Goal: Transaction & Acquisition: Purchase product/service

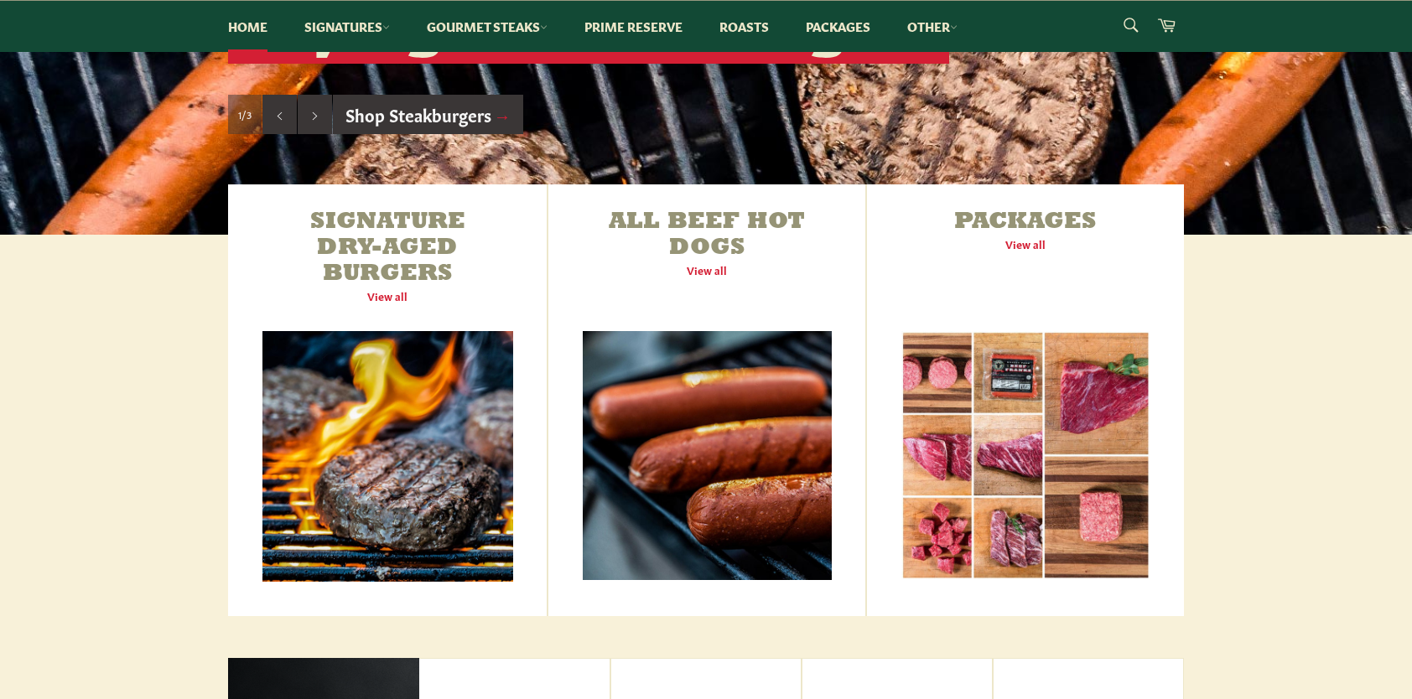
scroll to position [587, 0]
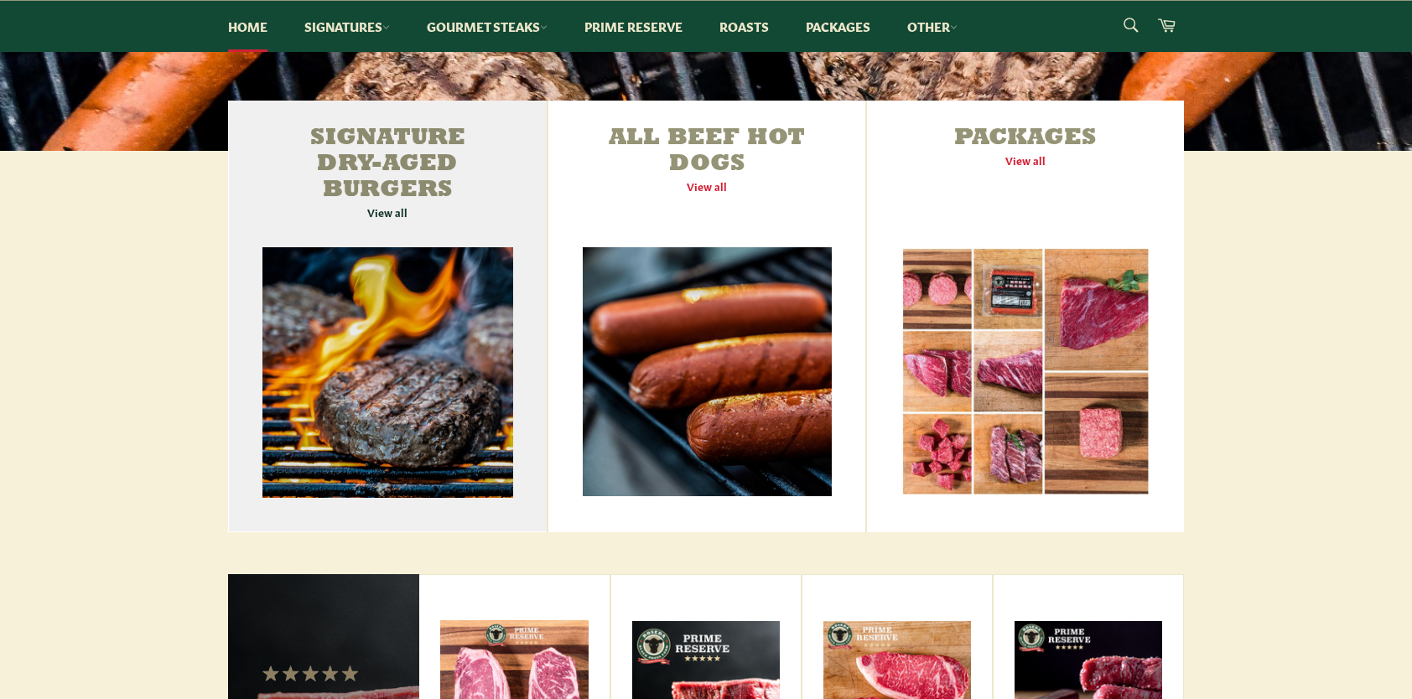
click at [495, 297] on link "Signature Dry-Aged Burgers View all" at bounding box center [387, 317] width 319 height 432
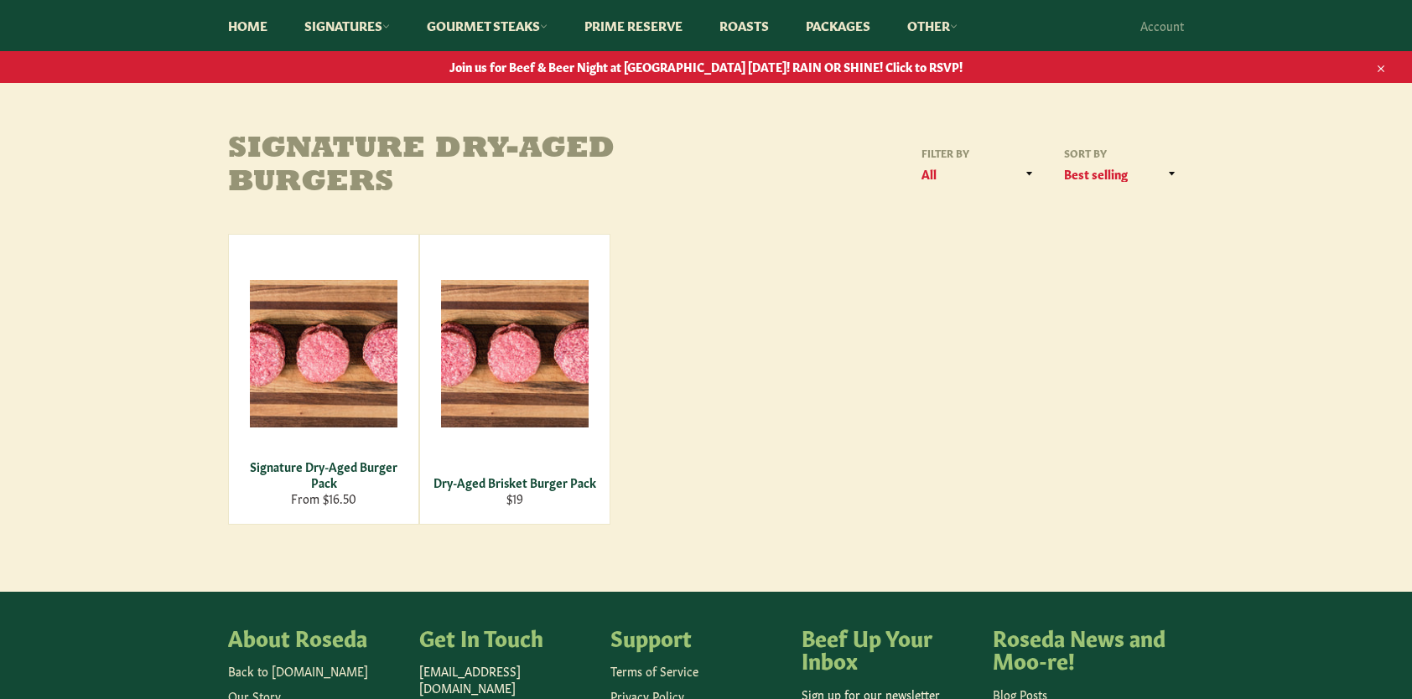
scroll to position [168, 0]
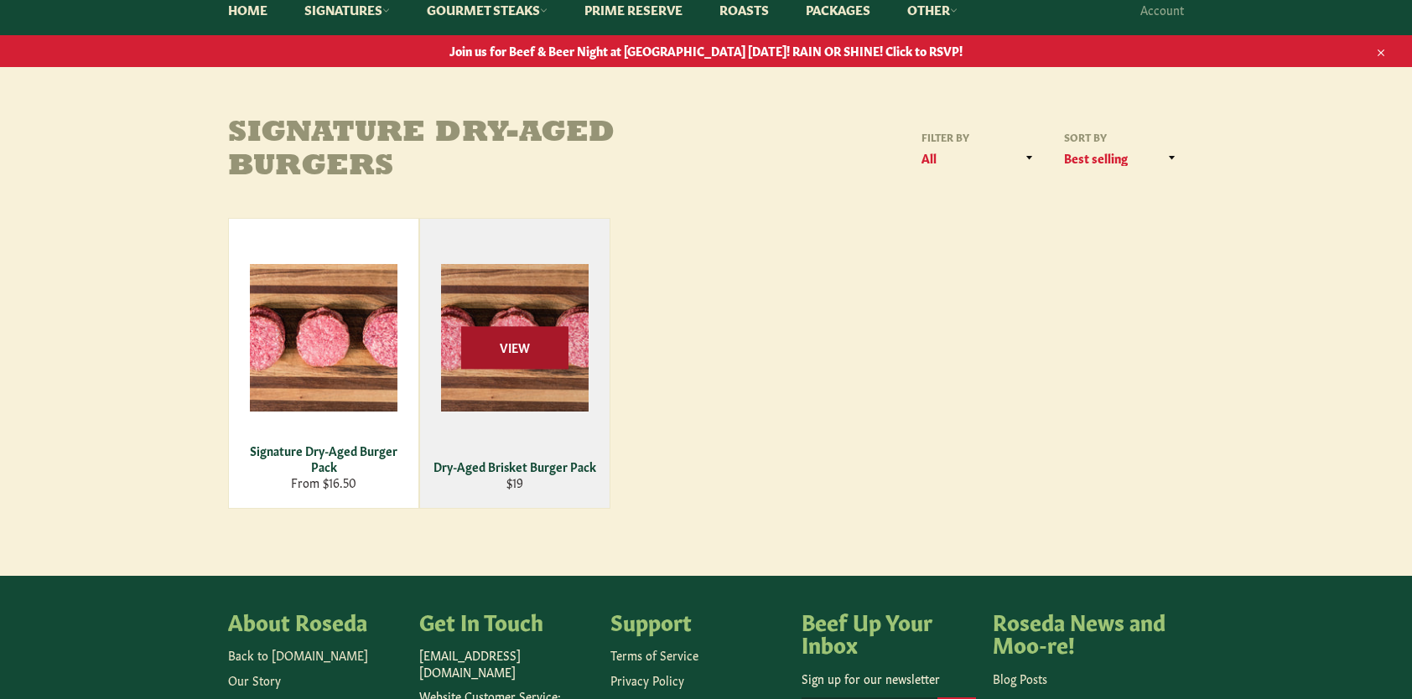
click at [511, 364] on span "View" at bounding box center [514, 347] width 107 height 43
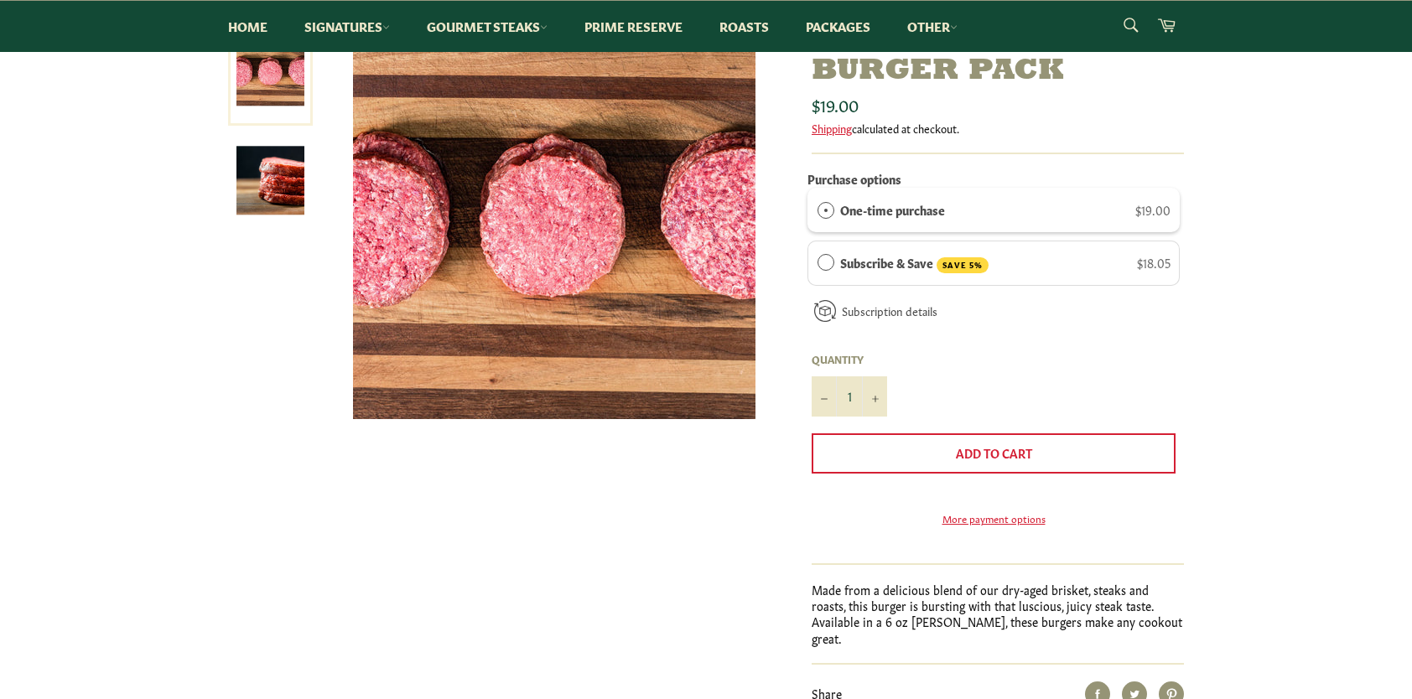
scroll to position [251, 0]
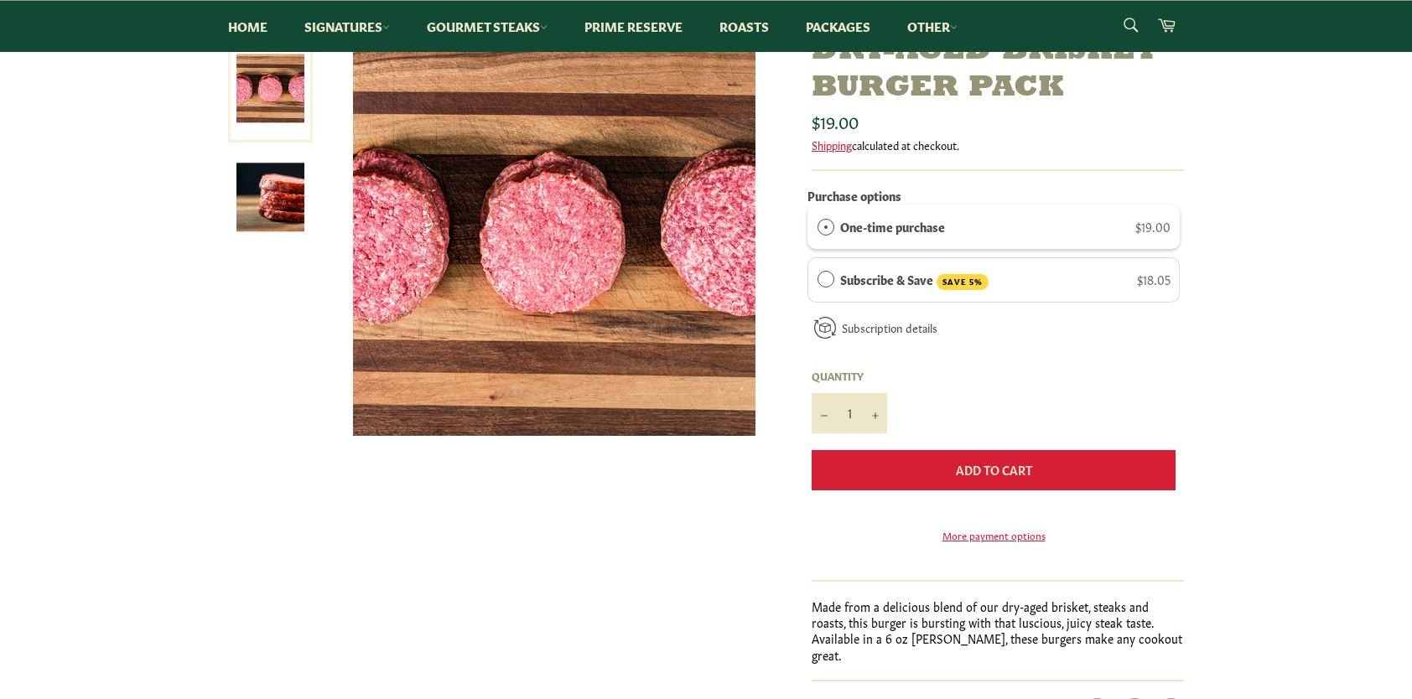
click at [925, 460] on button "Add to Cart" at bounding box center [993, 470] width 364 height 40
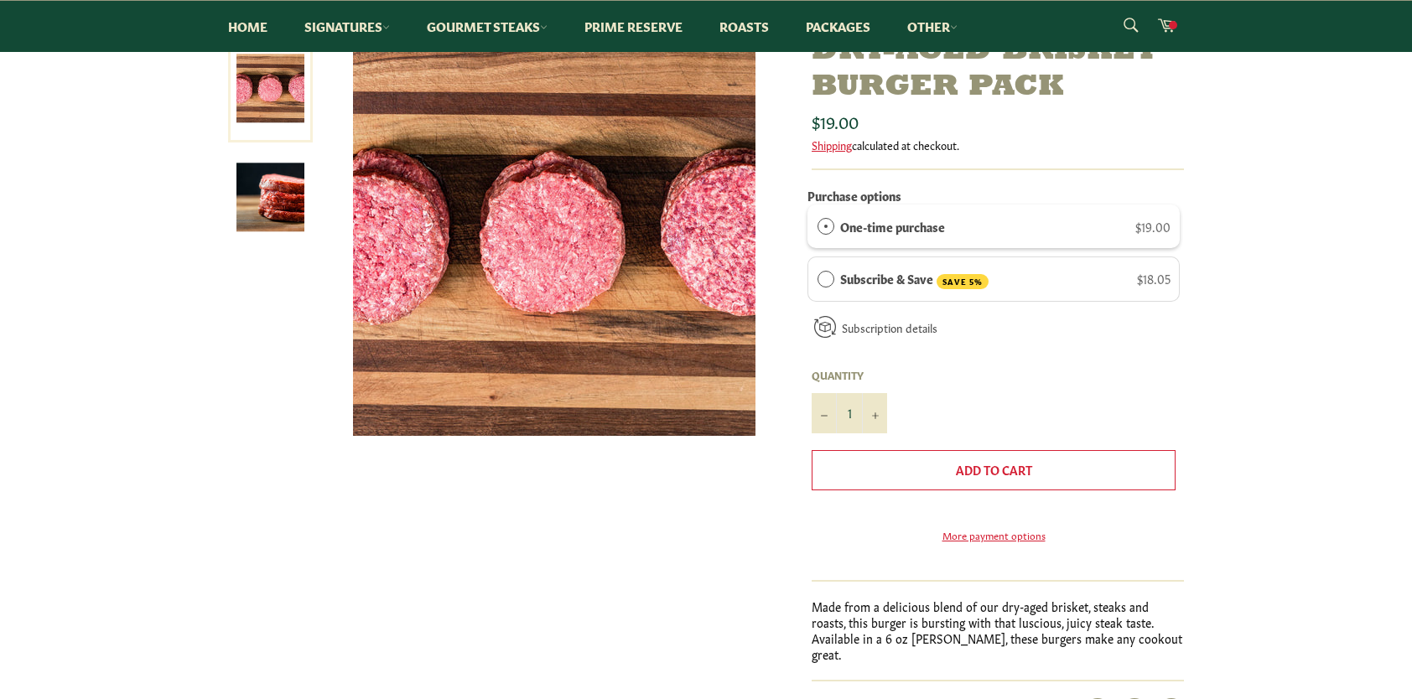
scroll to position [218, 0]
click at [447, 34] on link "Gourmet Steaks" at bounding box center [487, 26] width 154 height 51
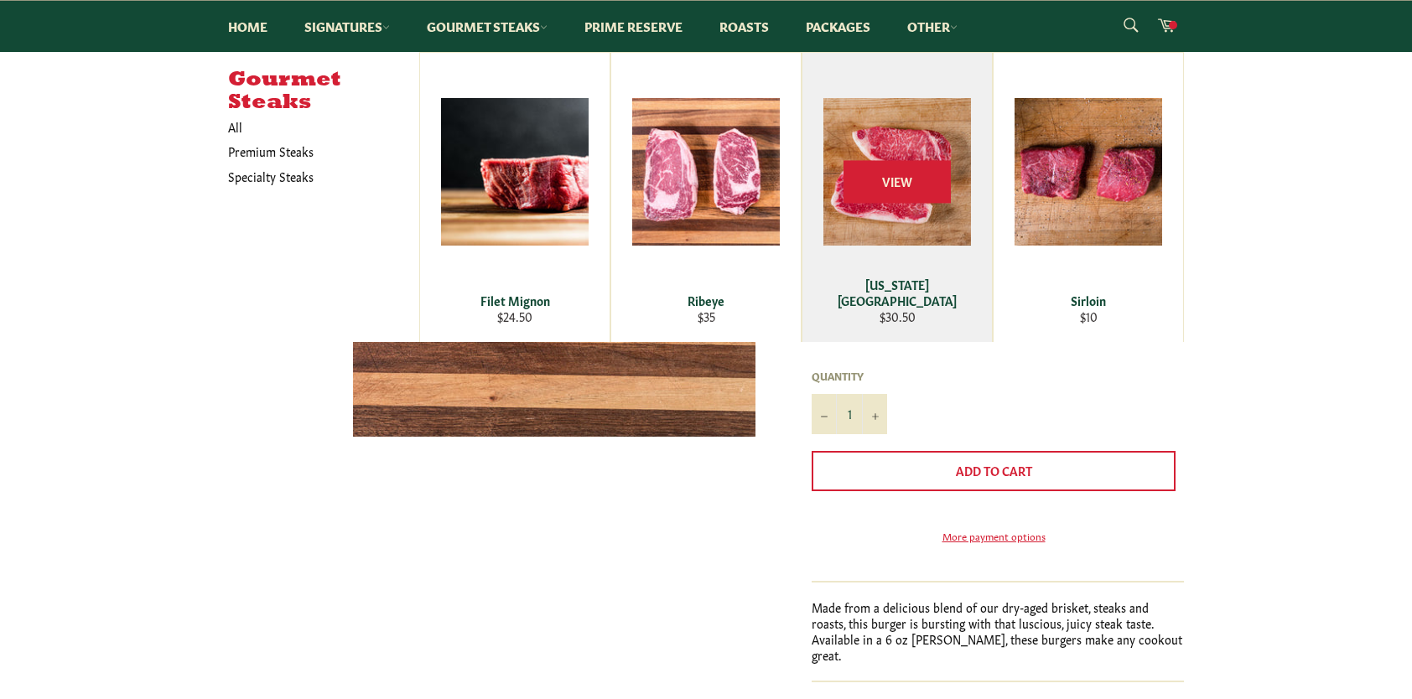
click at [879, 211] on div "View" at bounding box center [896, 197] width 189 height 289
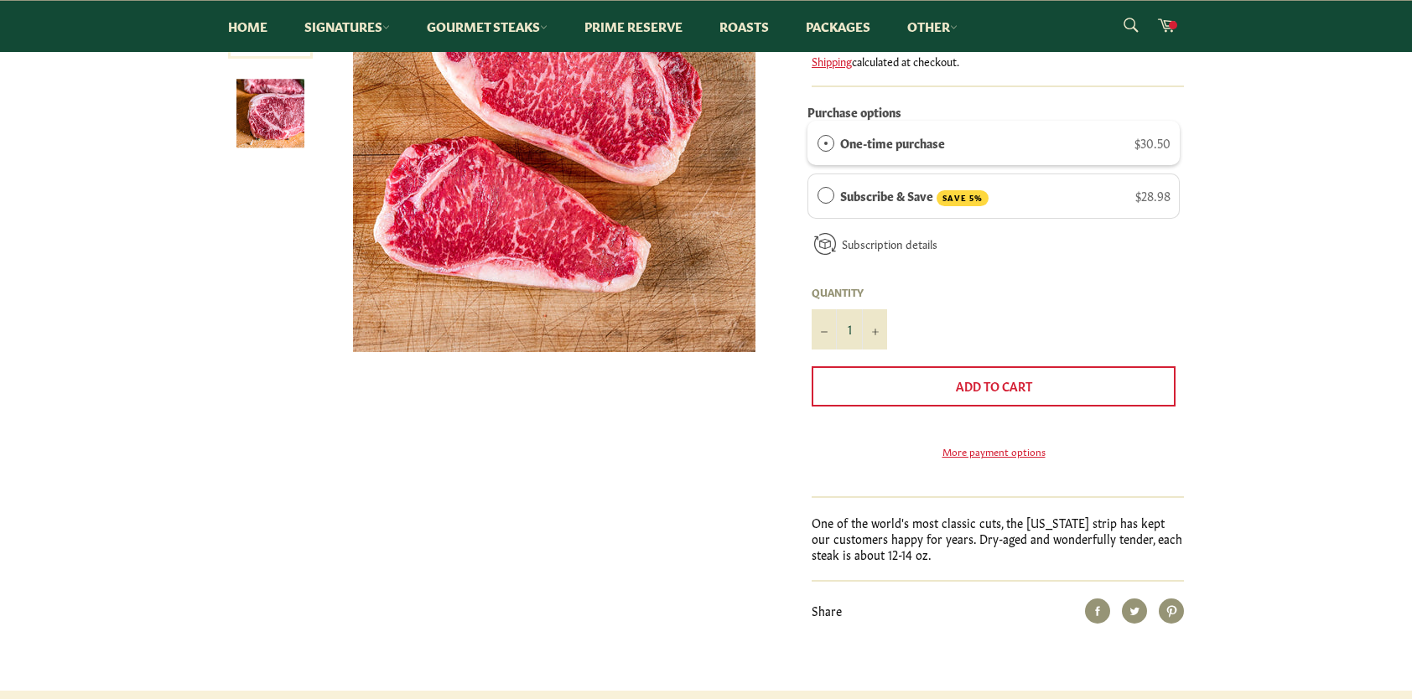
scroll to position [168, 0]
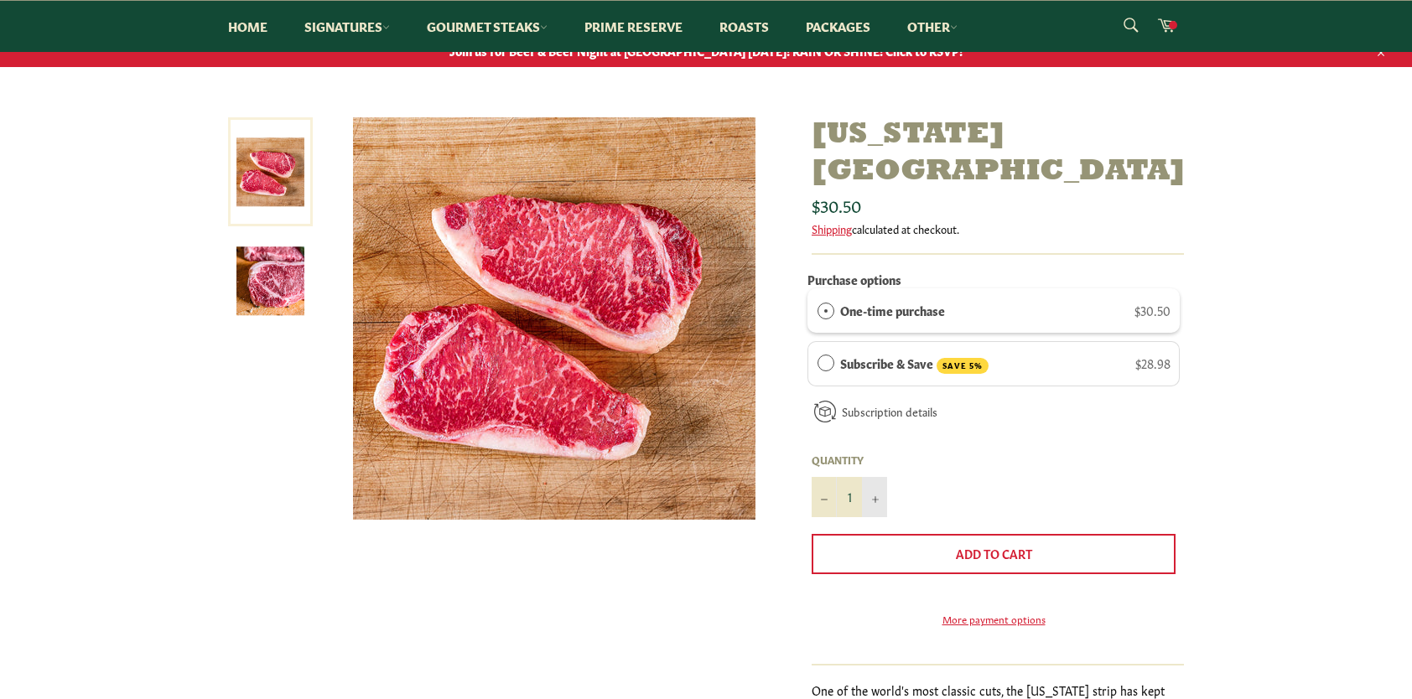
click at [874, 496] on icon "Increase item quantity by one" at bounding box center [875, 499] width 7 height 7
type input "2"
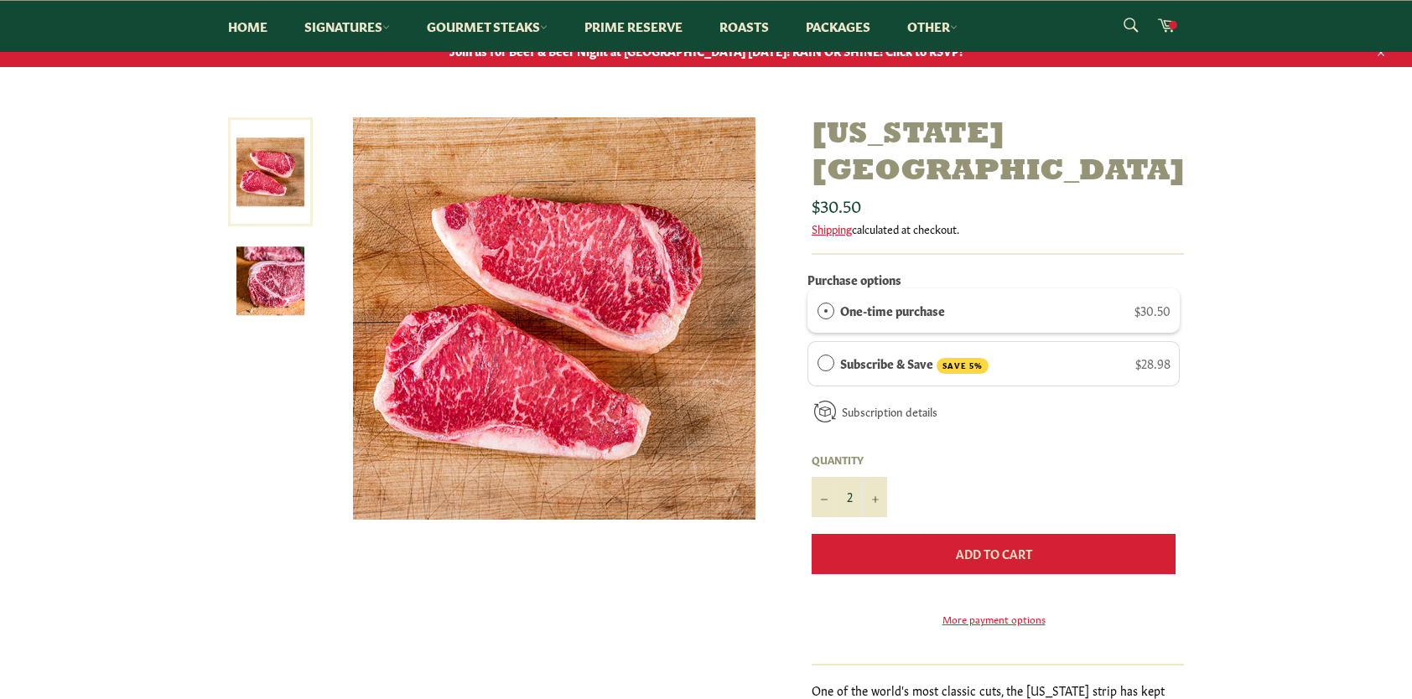
click at [985, 545] on span "Add to Cart" at bounding box center [994, 553] width 76 height 17
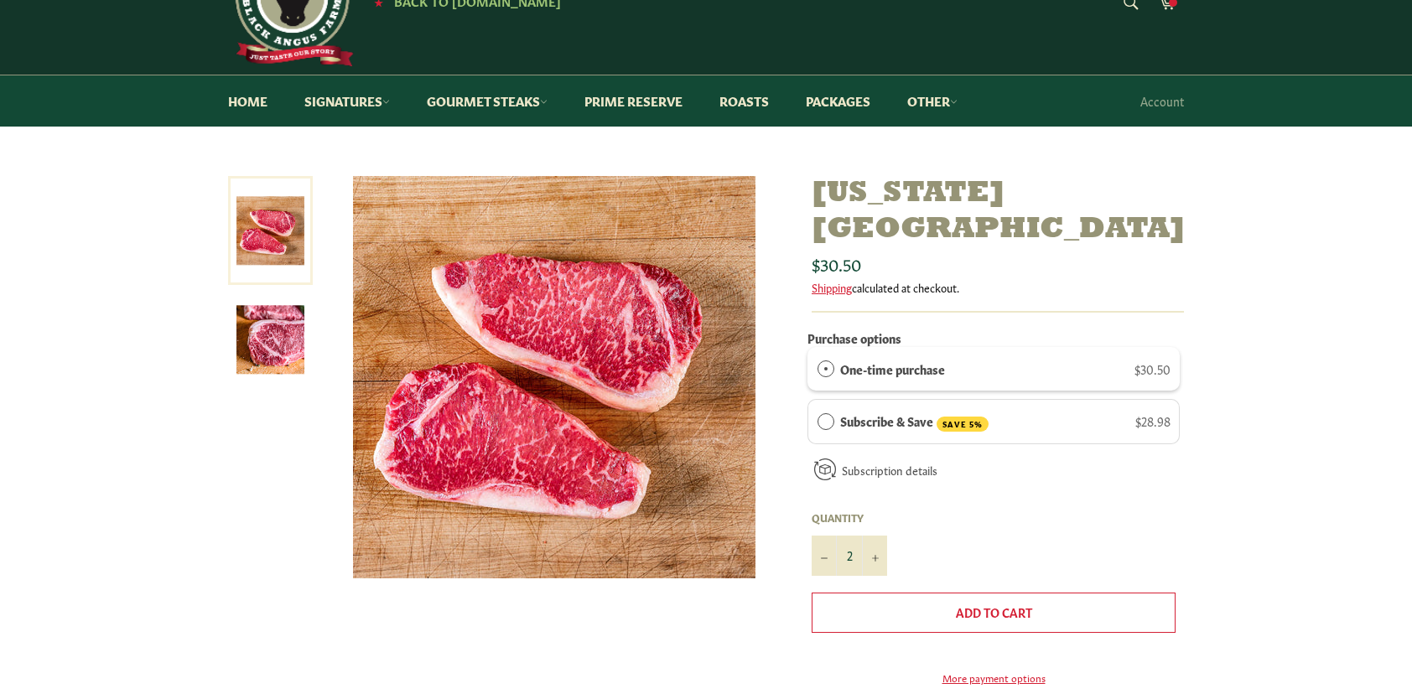
scroll to position [0, 0]
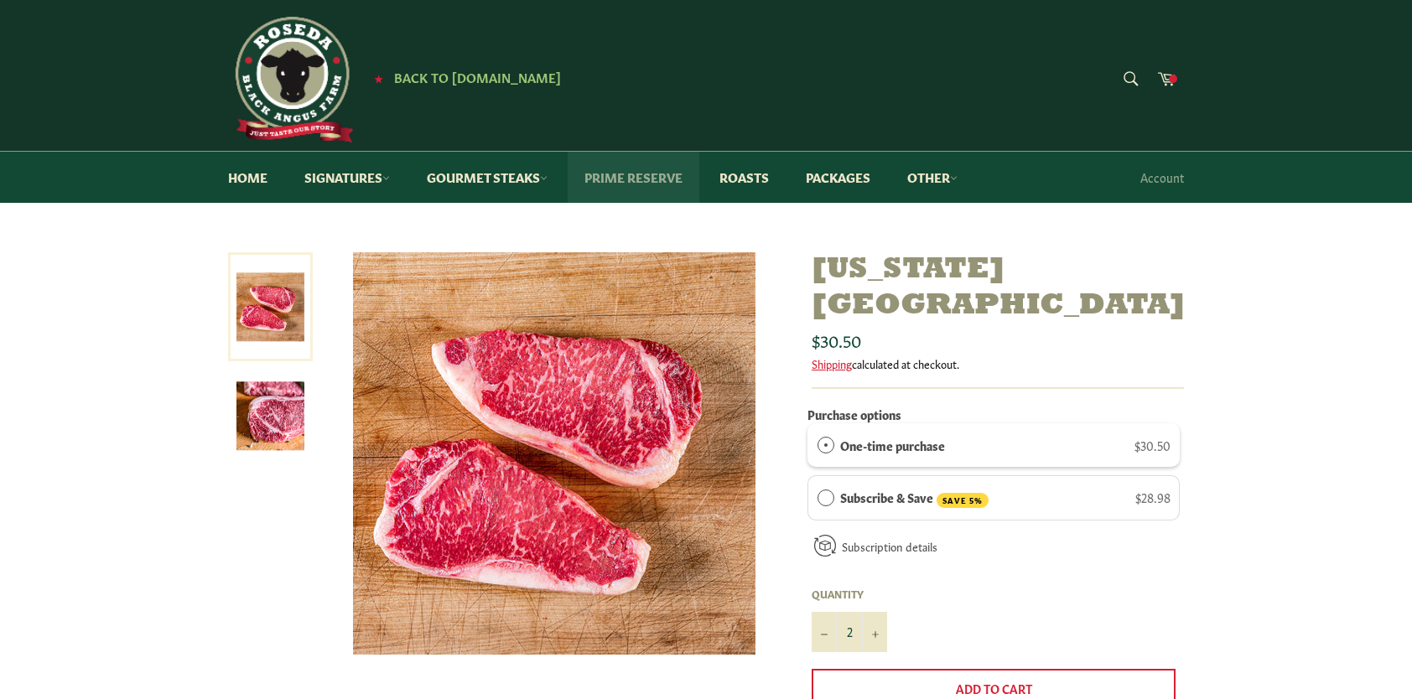
click at [629, 177] on link "Prime Reserve" at bounding box center [634, 177] width 132 height 51
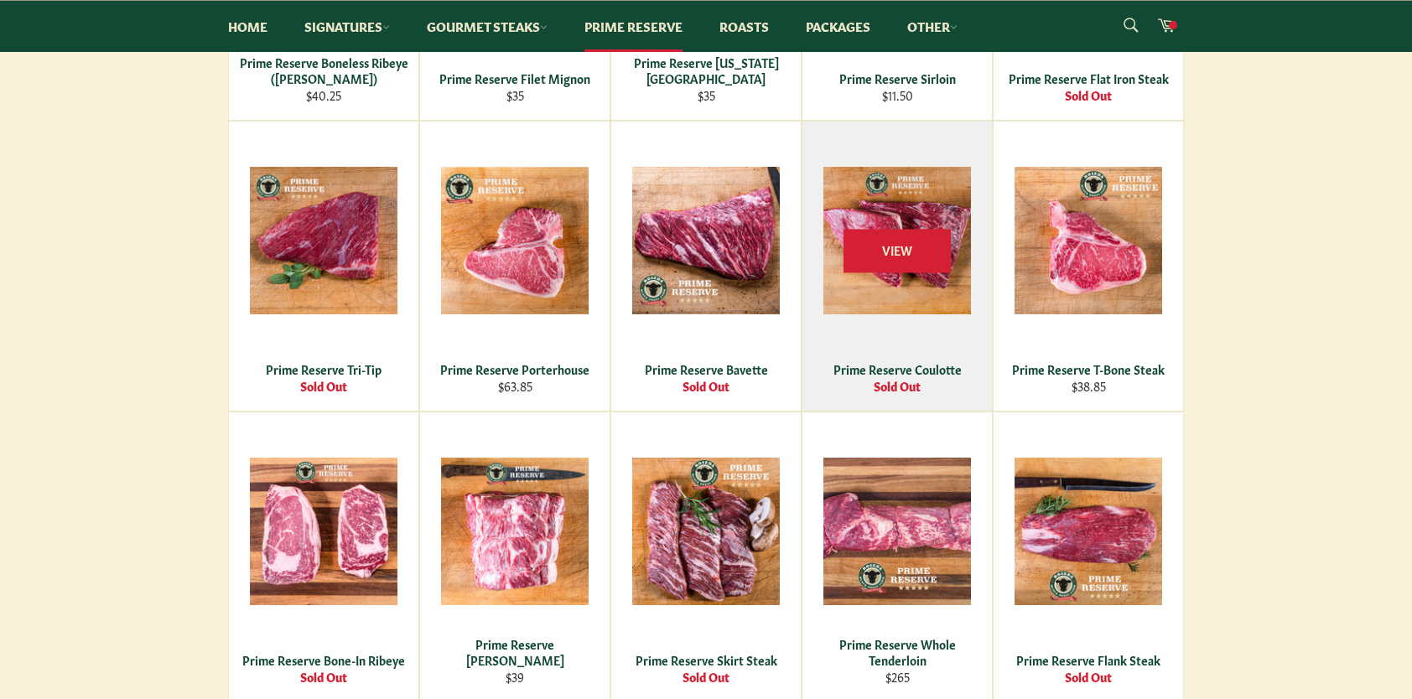
scroll to position [503, 0]
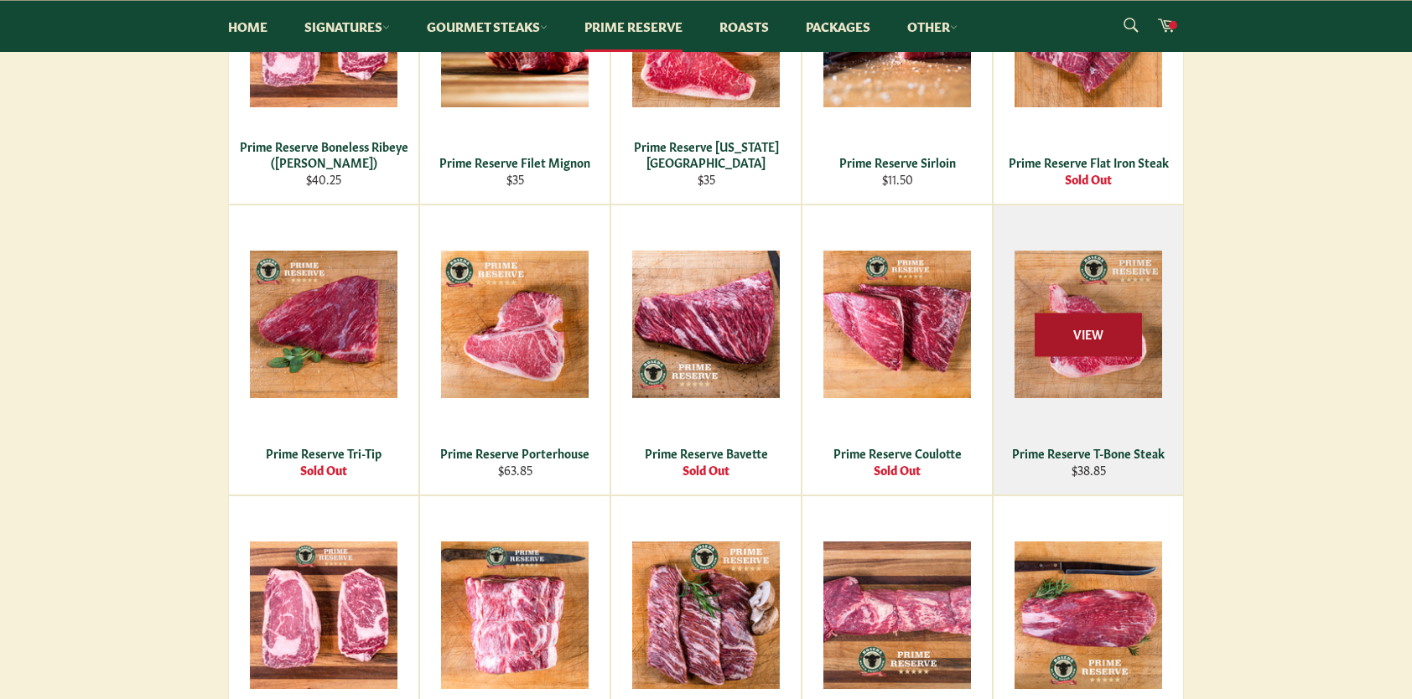
click at [1083, 350] on span "View" at bounding box center [1087, 335] width 107 height 43
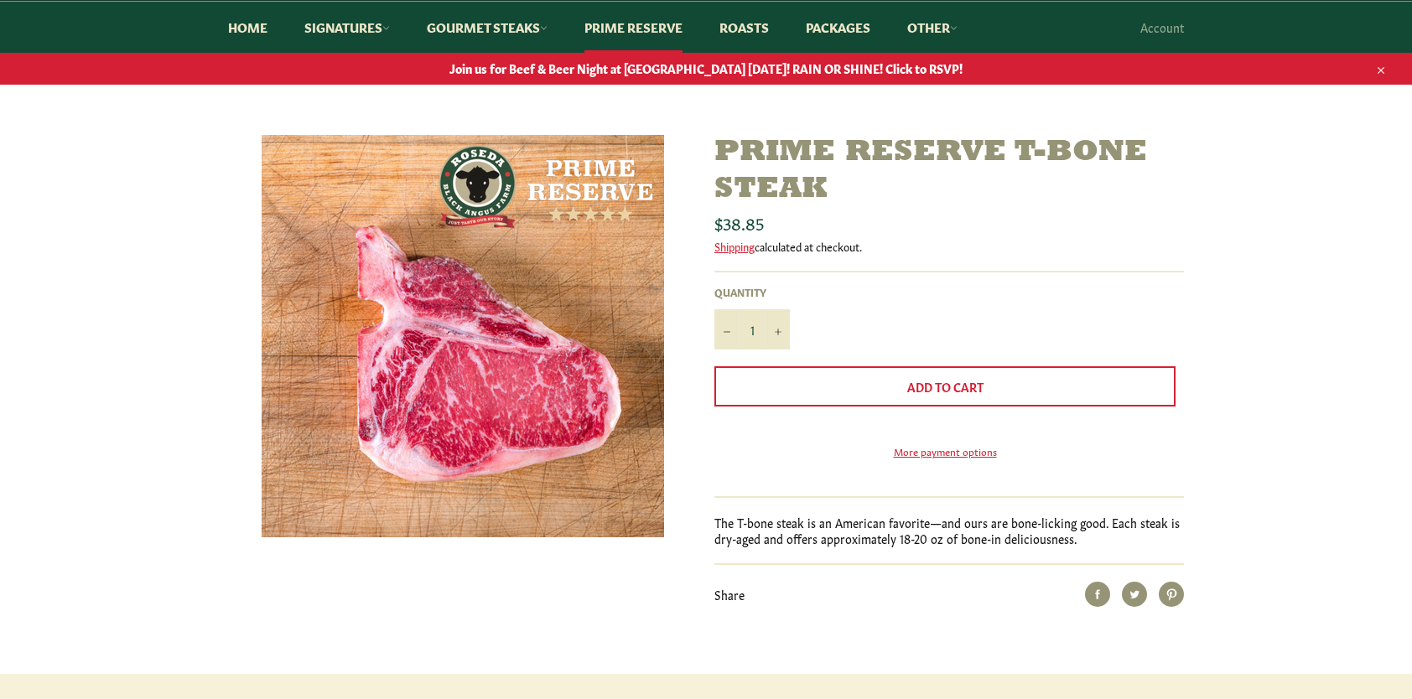
scroll to position [168, 0]
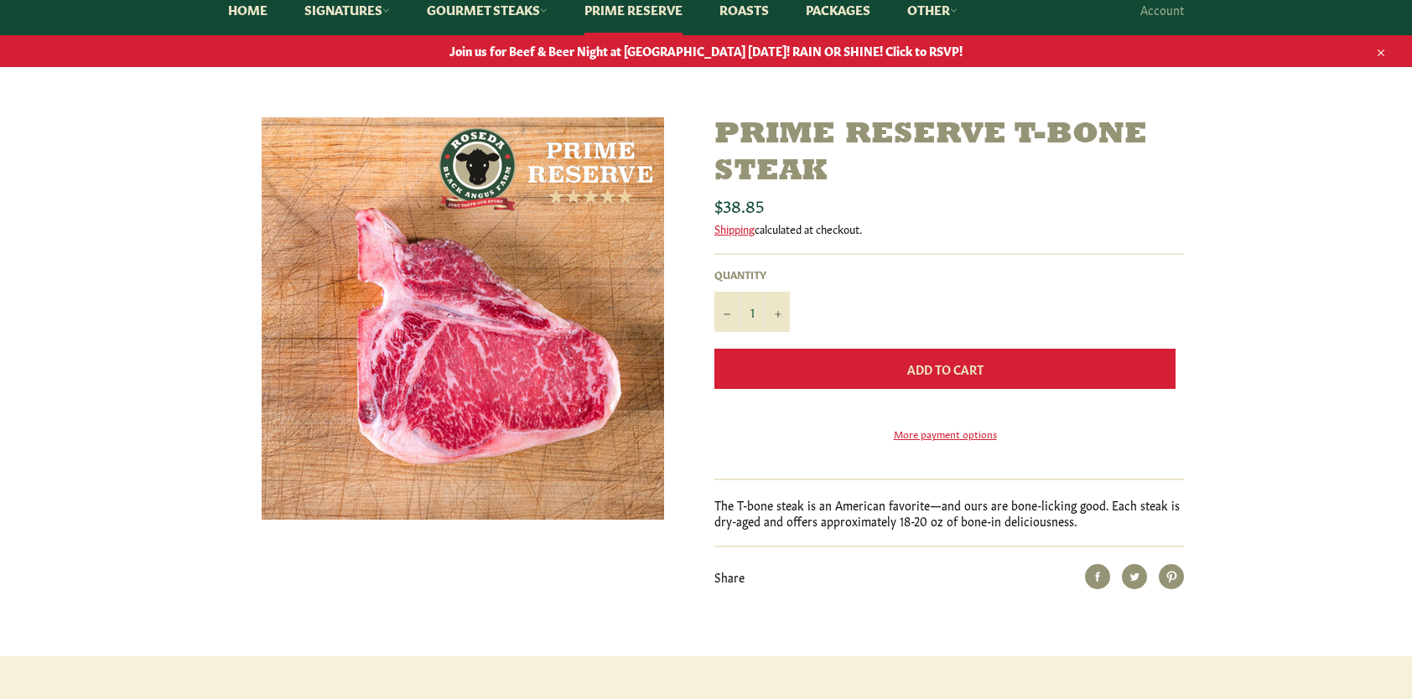
click at [962, 379] on button "Add to Cart" at bounding box center [944, 369] width 461 height 40
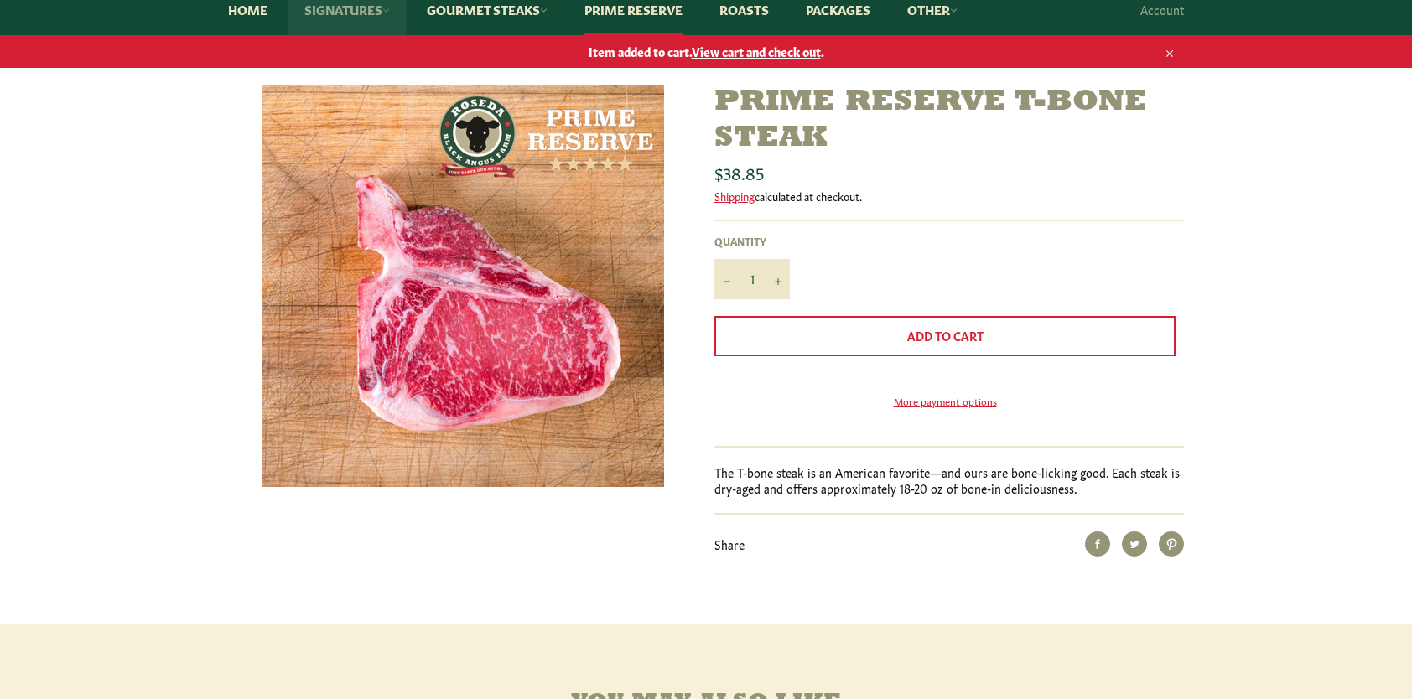
click at [339, 8] on link "Signatures" at bounding box center [347, 9] width 119 height 51
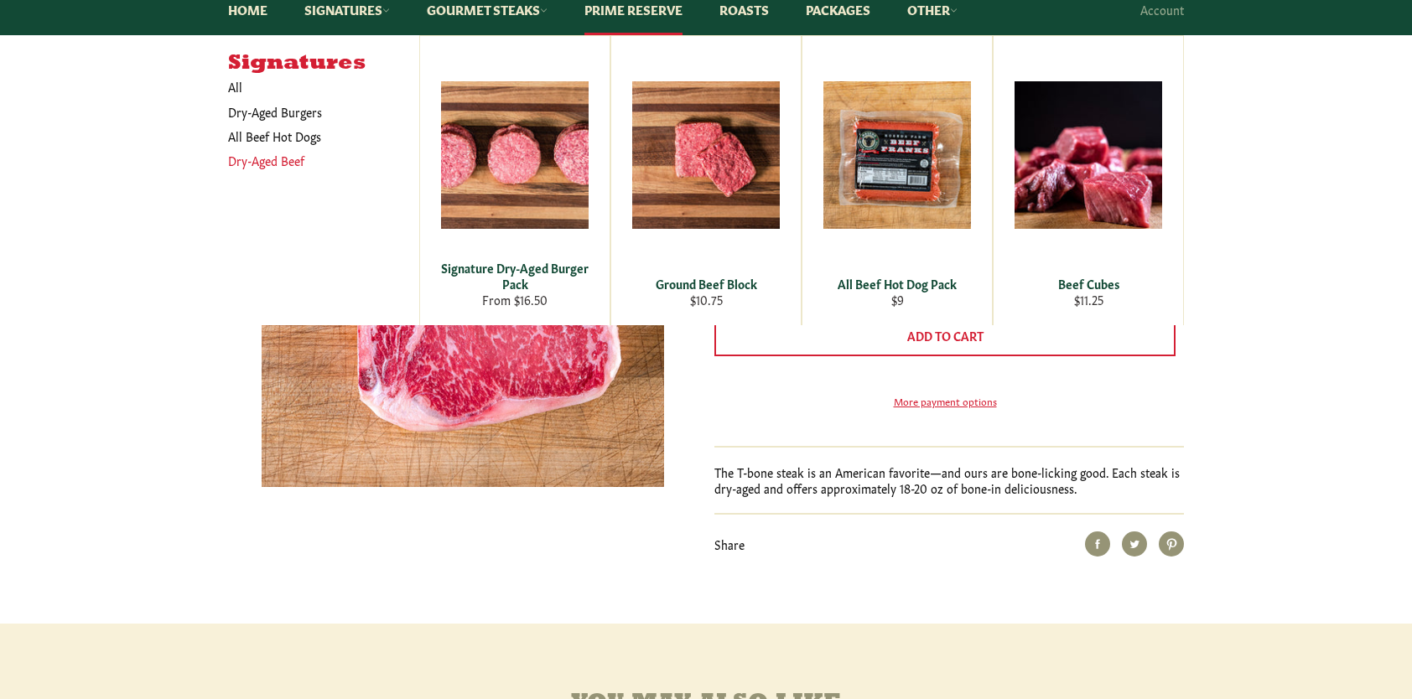
click at [282, 159] on link "Dry-Aged Beef" at bounding box center [311, 160] width 183 height 24
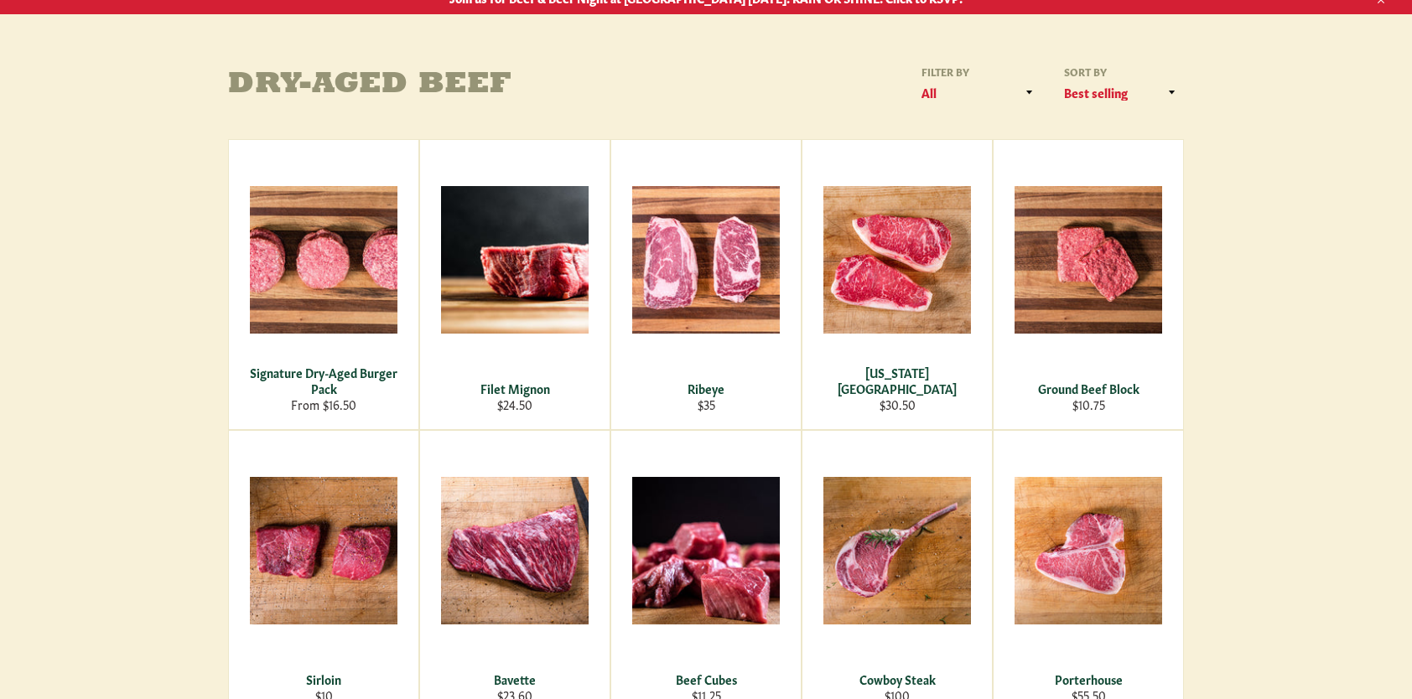
scroll to position [251, 0]
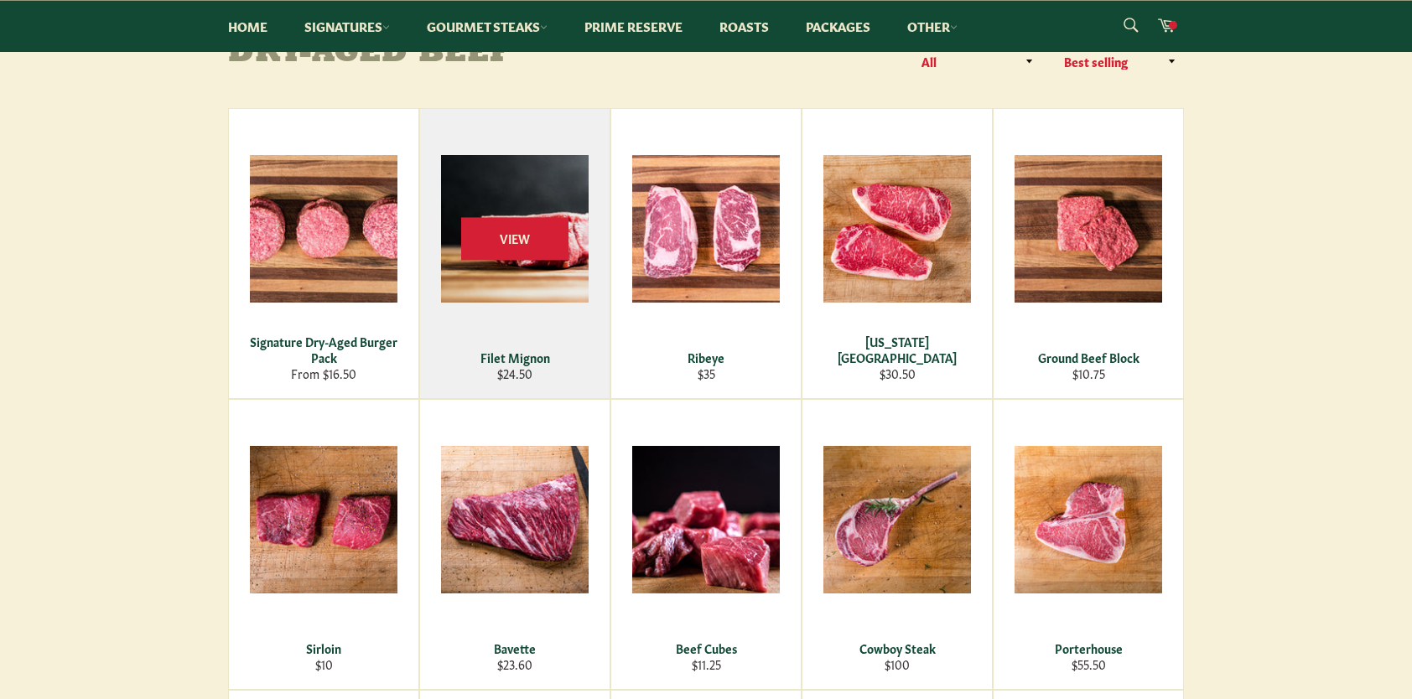
click at [541, 283] on div "View" at bounding box center [514, 253] width 189 height 289
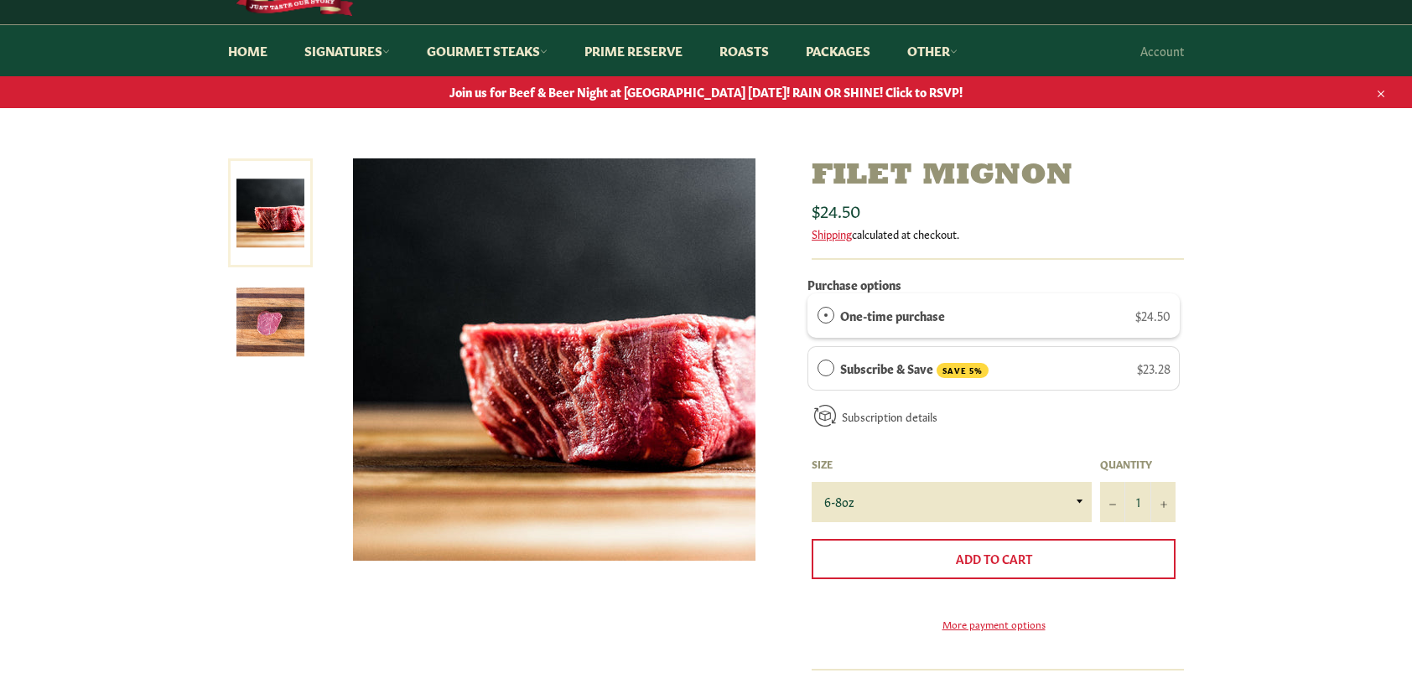
scroll to position [84, 0]
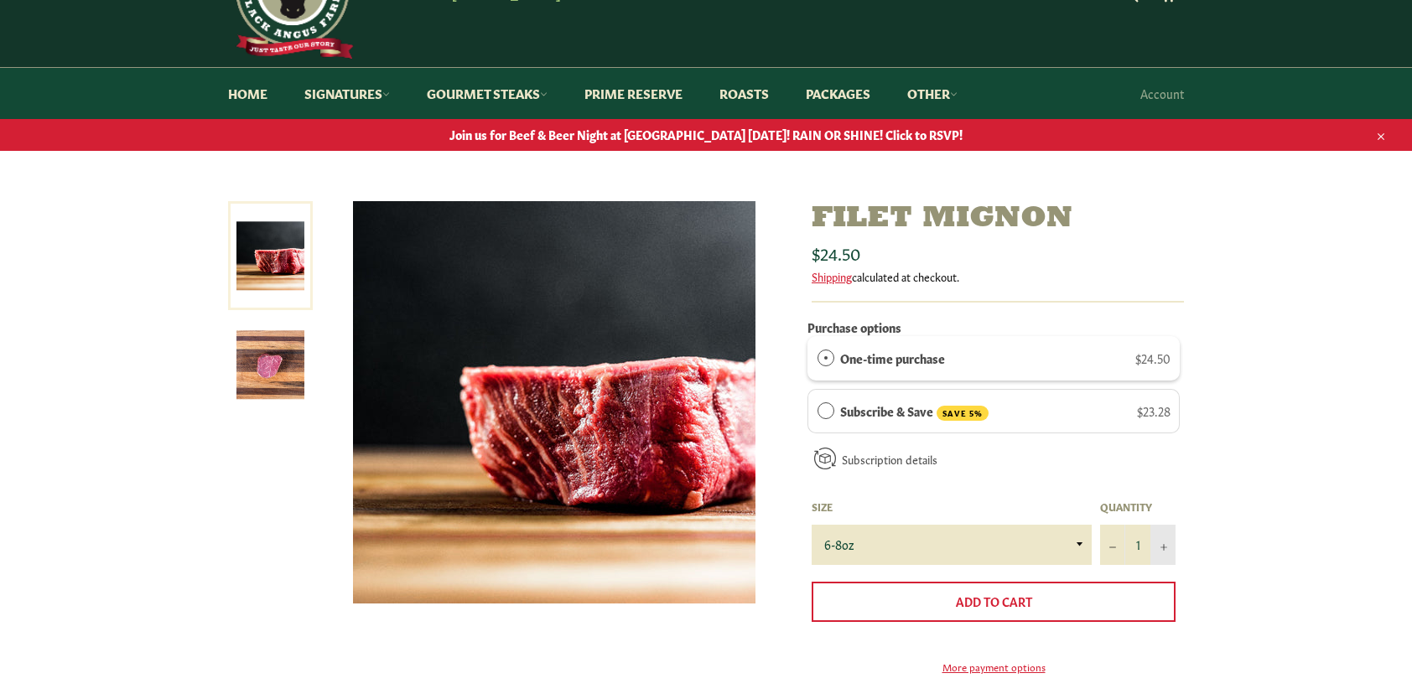
click at [1165, 547] on icon "Increase item quantity by one" at bounding box center [1163, 547] width 7 height 7
type input "2"
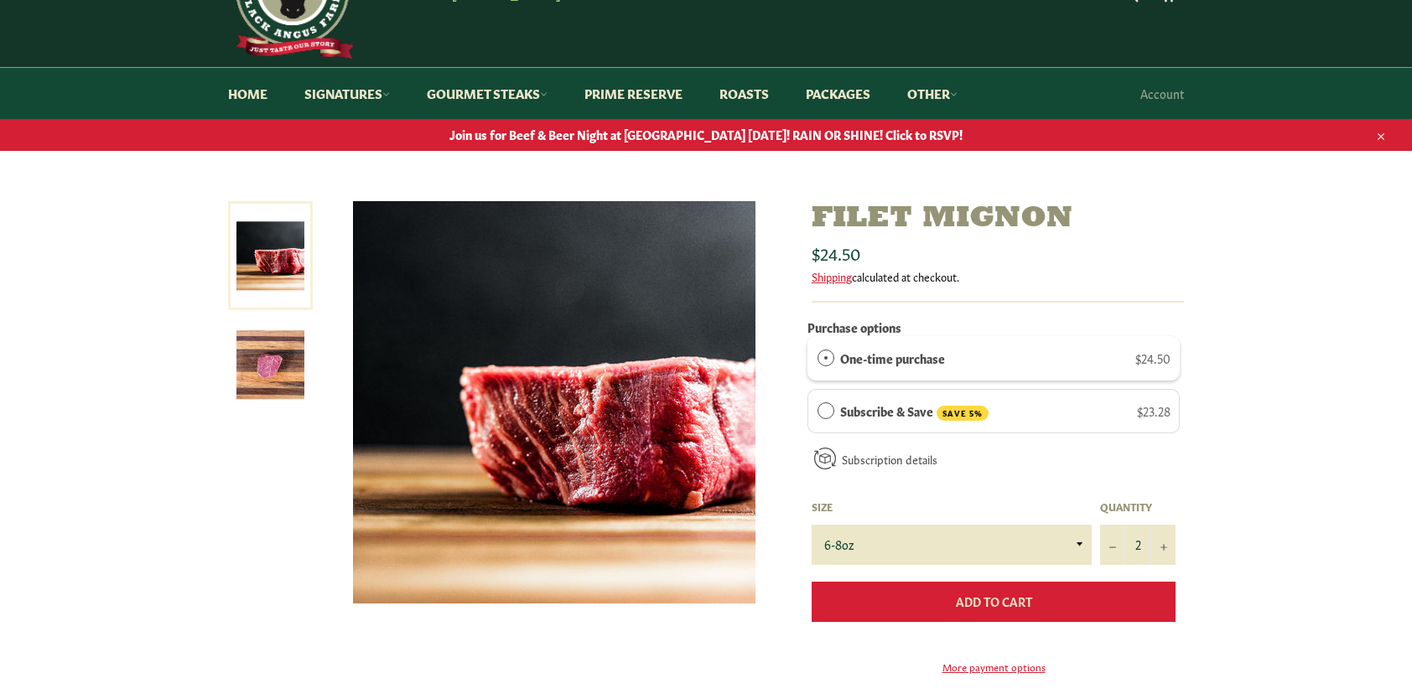
click at [1013, 600] on span "Add to Cart" at bounding box center [994, 601] width 76 height 17
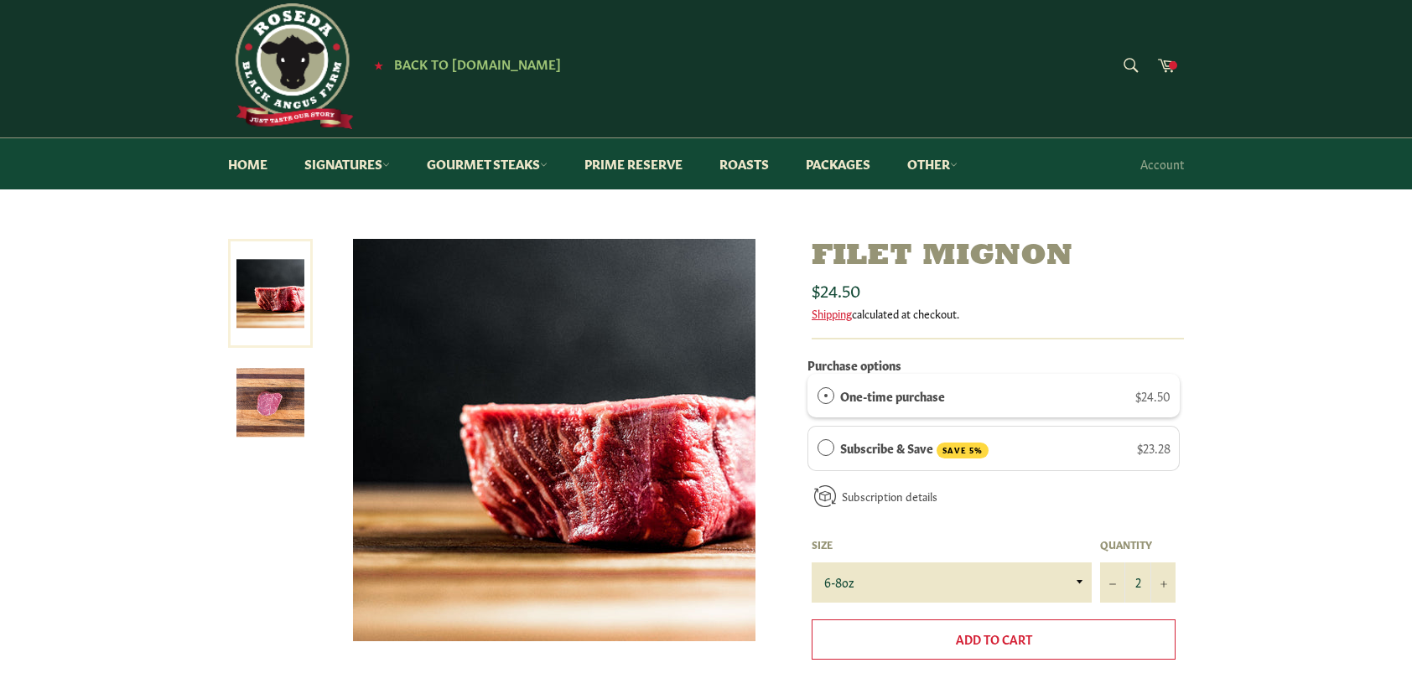
scroll to position [0, 0]
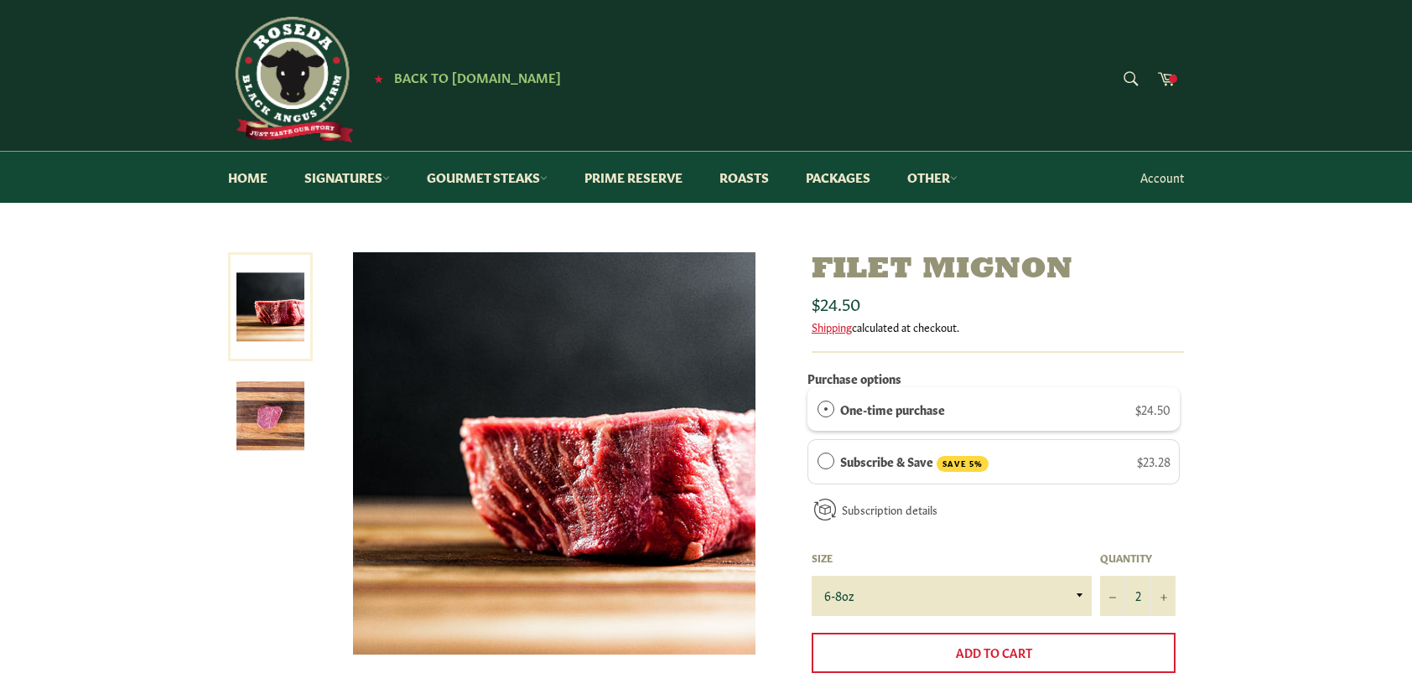
click at [1160, 179] on link "Account" at bounding box center [1162, 177] width 60 height 49
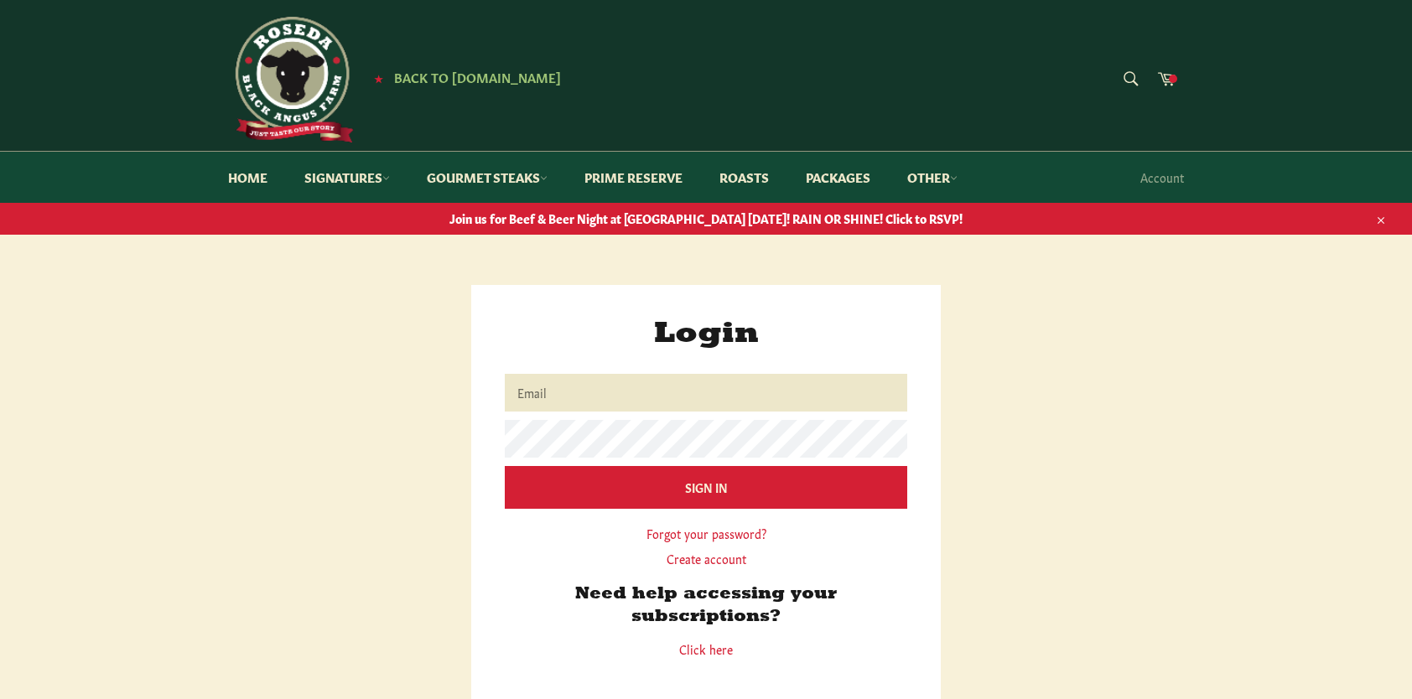
click at [605, 392] on input "Email" at bounding box center [706, 393] width 402 height 38
type input "[EMAIL_ADDRESS][DOMAIN_NAME]"
click at [505, 466] on input "Sign In" at bounding box center [706, 487] width 402 height 43
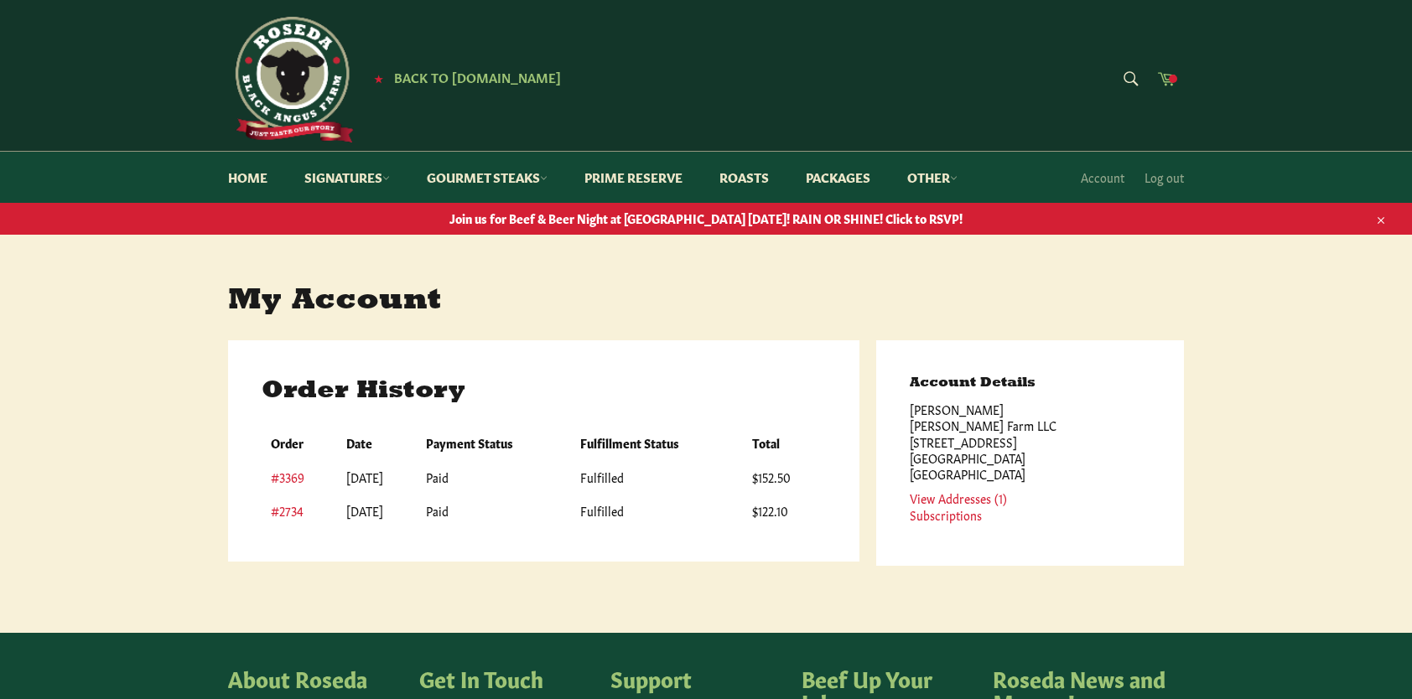
click at [1167, 76] on icon at bounding box center [1166, 78] width 18 height 18
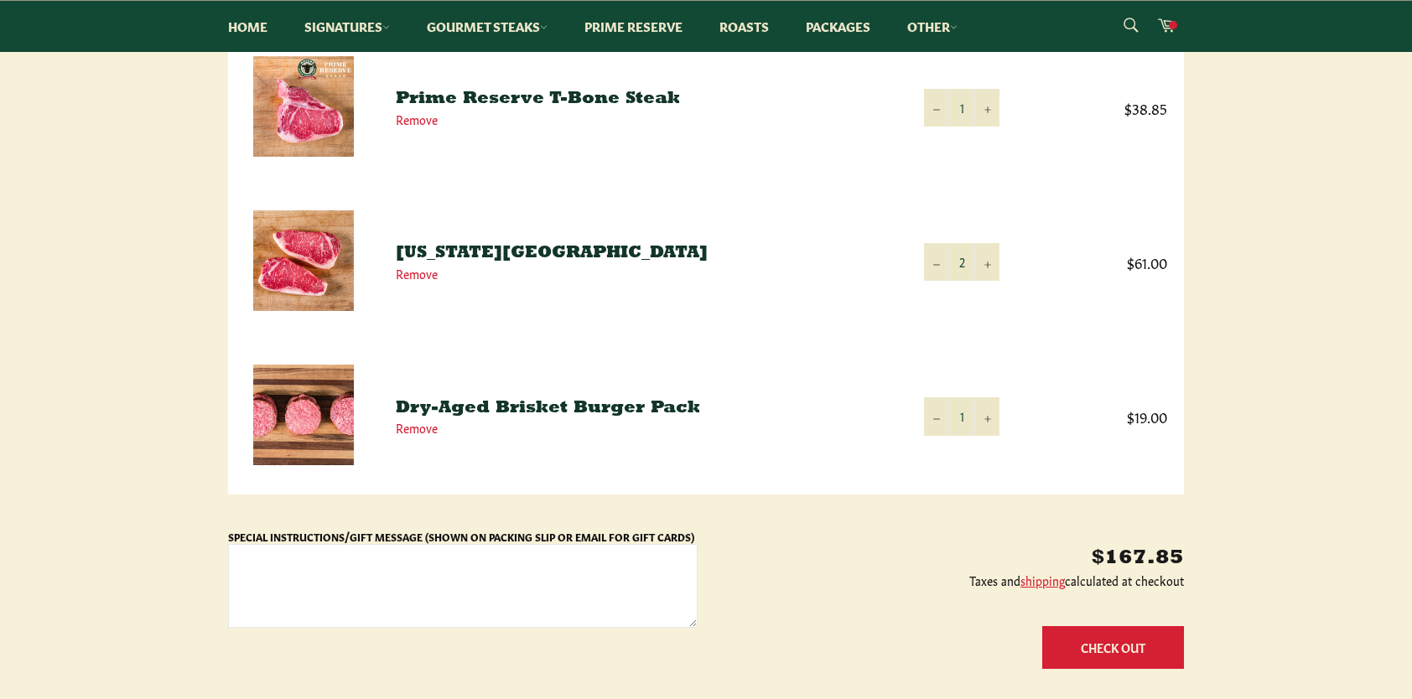
scroll to position [587, 0]
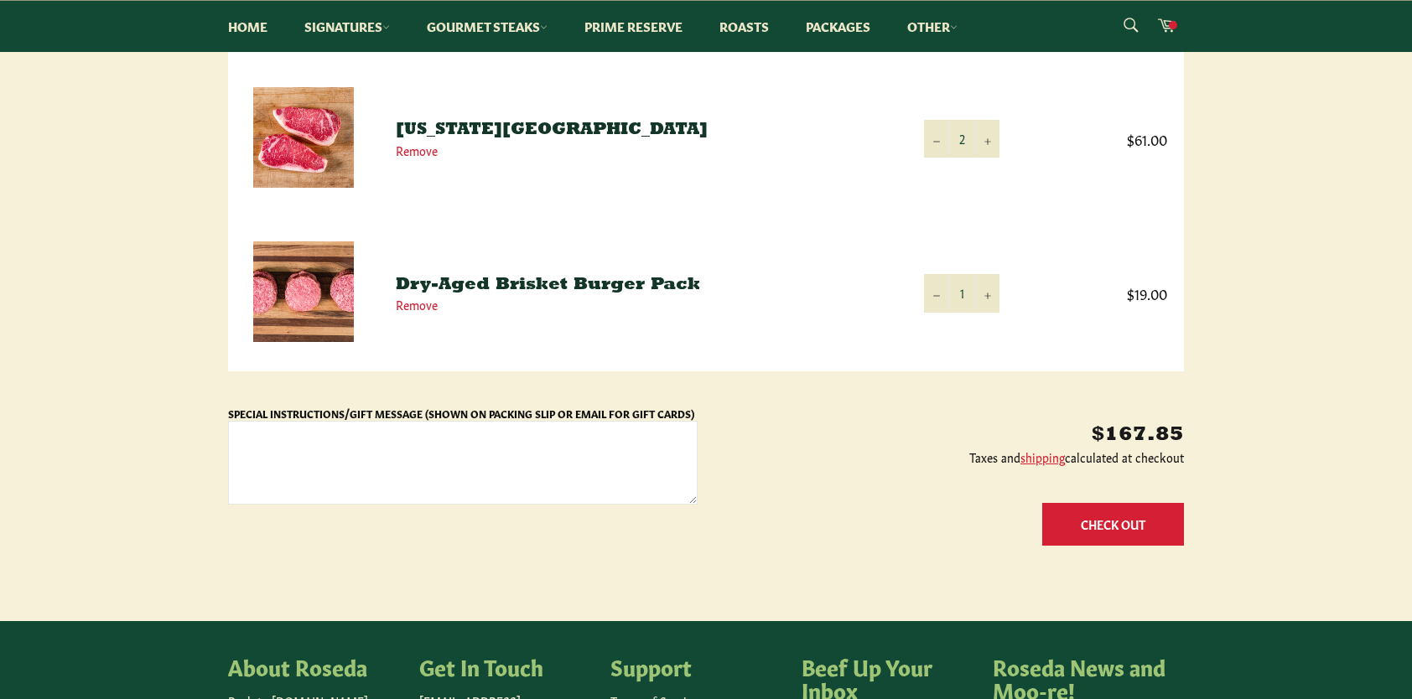
click at [1102, 519] on button "Check Out" at bounding box center [1113, 524] width 142 height 43
